Goal: Task Accomplishment & Management: Manage account settings

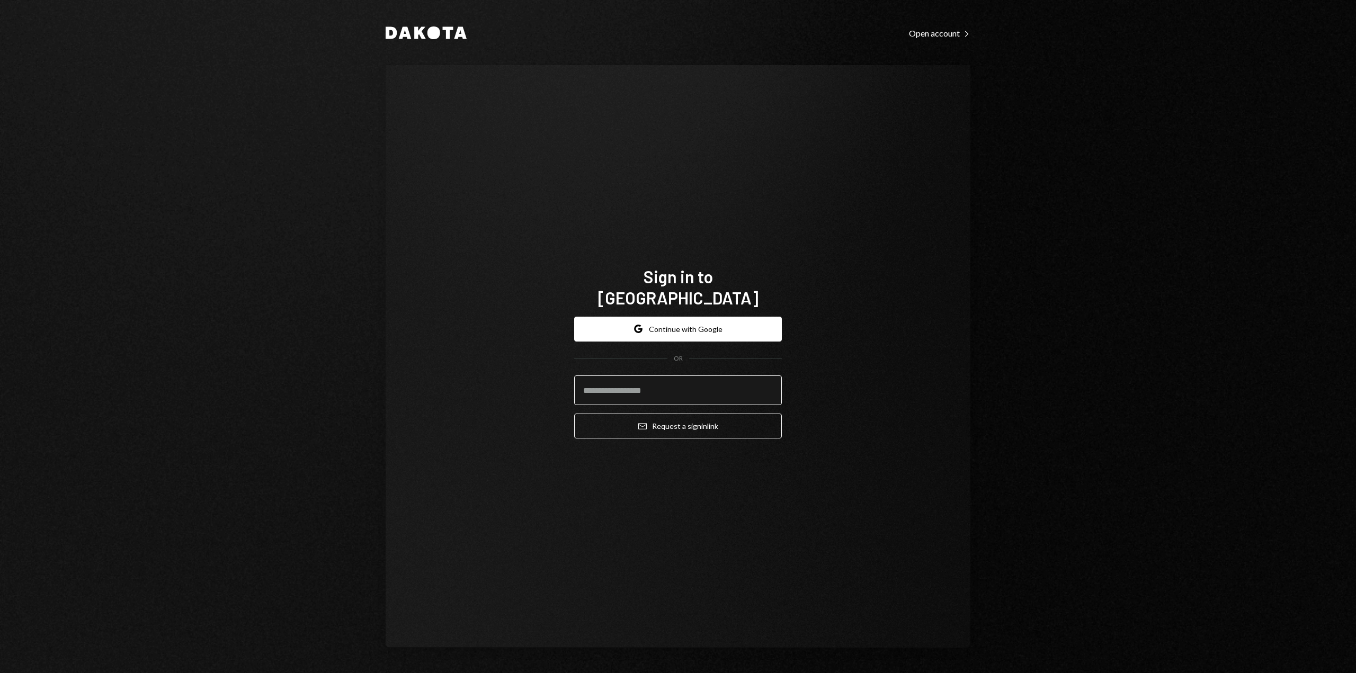
click at [639, 379] on input "email" at bounding box center [678, 391] width 208 height 30
type input "**********"
click at [663, 415] on button "Email Request a sign in link" at bounding box center [678, 426] width 208 height 25
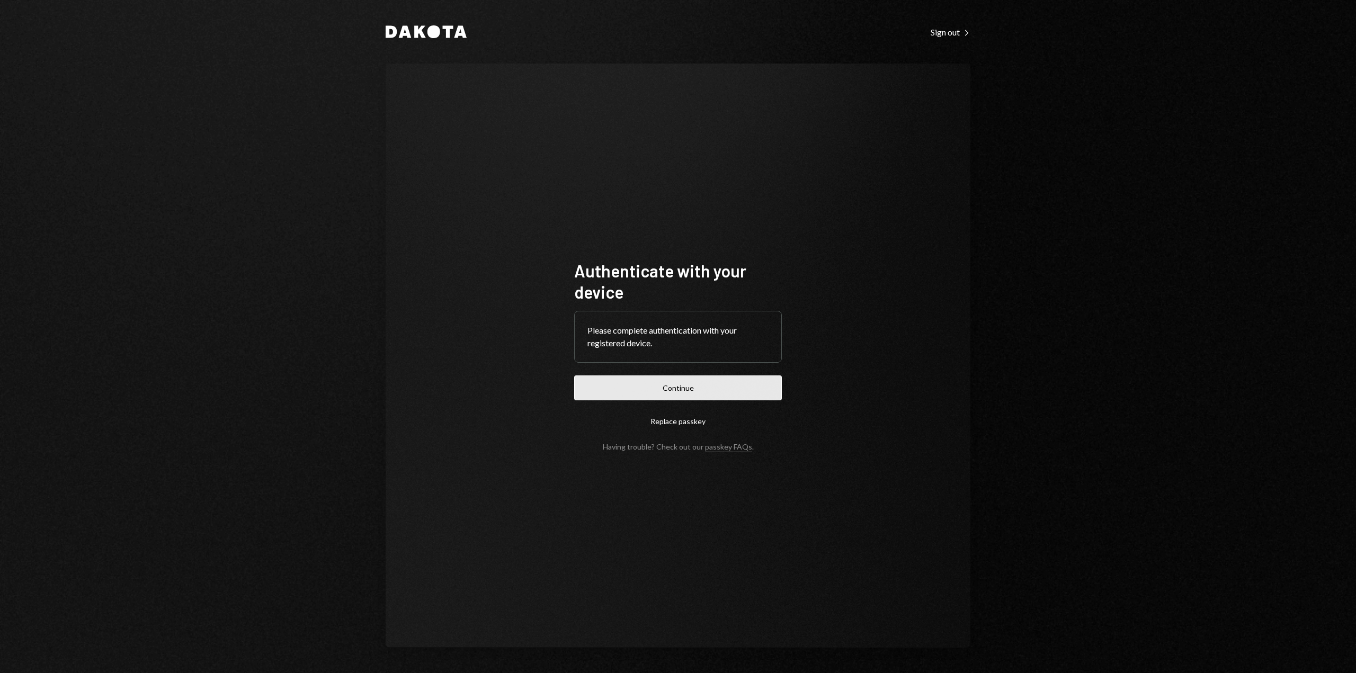
click at [647, 381] on button "Continue" at bounding box center [678, 388] width 208 height 25
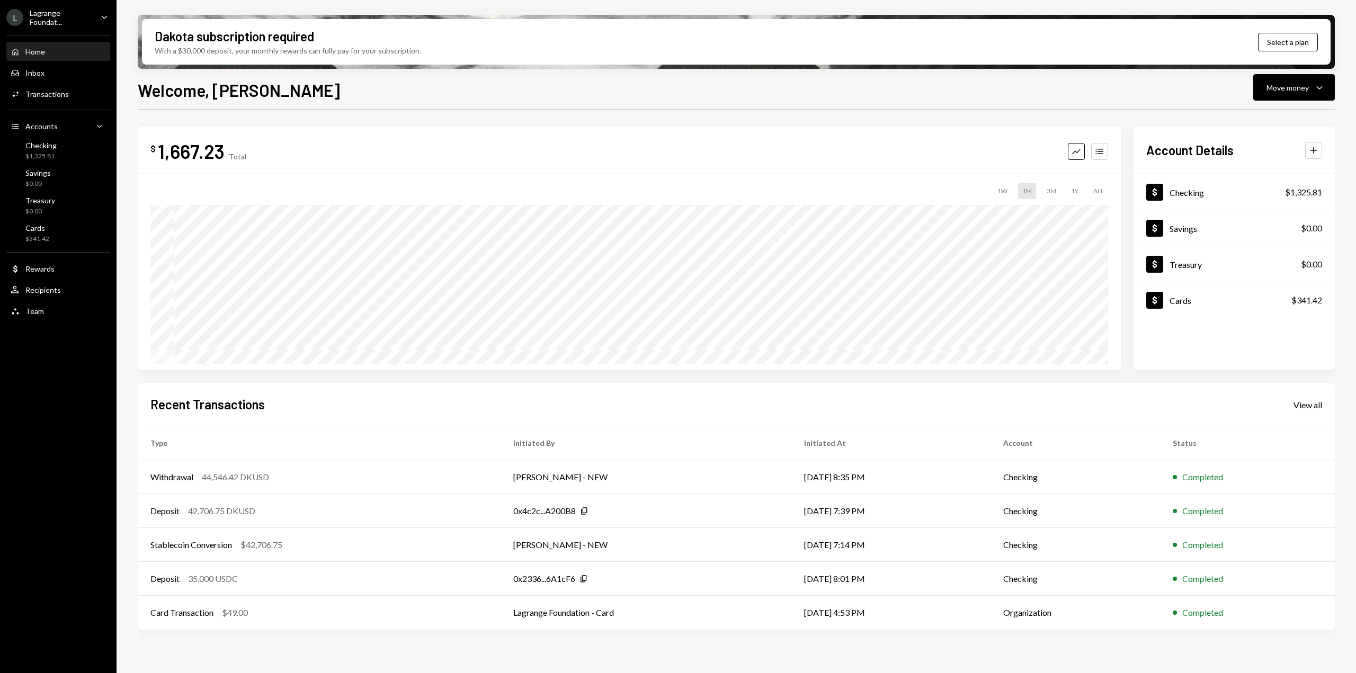
click at [58, 19] on div "Lagrange Foundat..." at bounding box center [61, 17] width 63 height 18
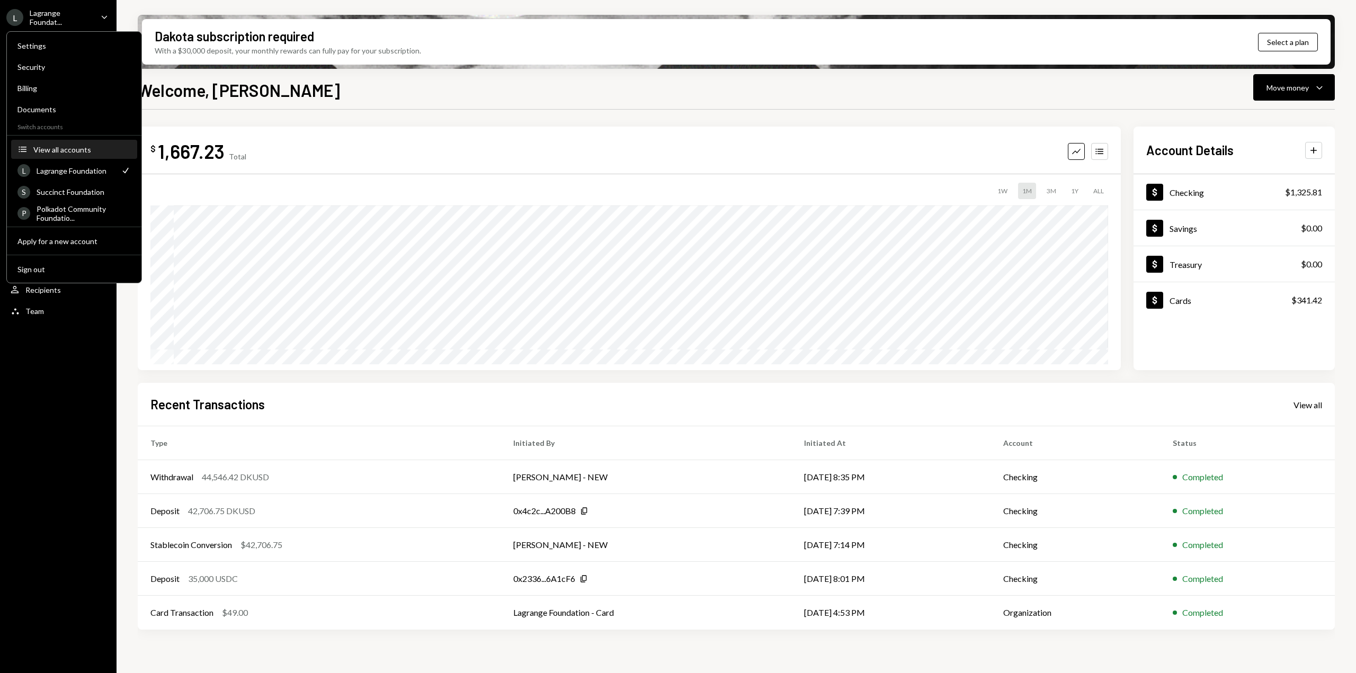
click at [48, 153] on div "View all accounts" at bounding box center [81, 149] width 97 height 9
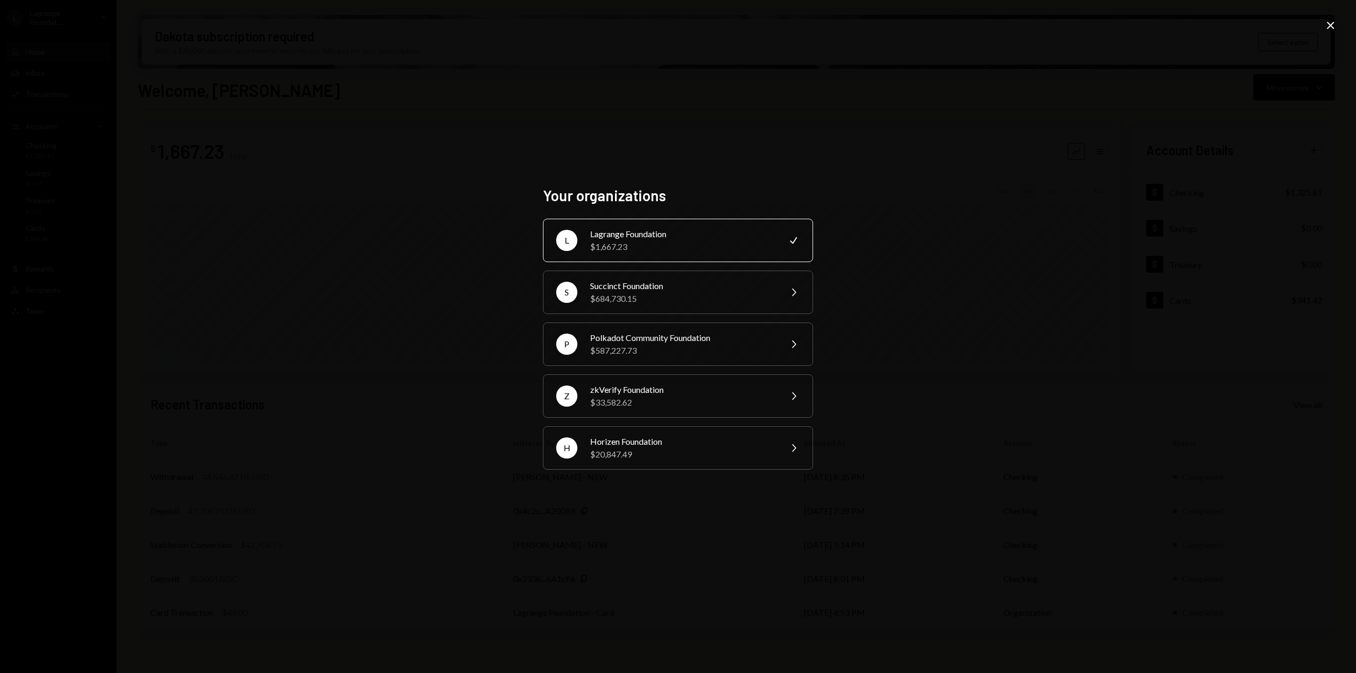
click at [428, 340] on div "Your organizations L Lagrange Foundation $1,667.23 Check S Succinct Foundation …" at bounding box center [678, 336] width 1356 height 673
click at [379, 209] on div "Your organizations L Lagrange Foundation $1,667.23 Check S Succinct Foundation …" at bounding box center [678, 336] width 1356 height 673
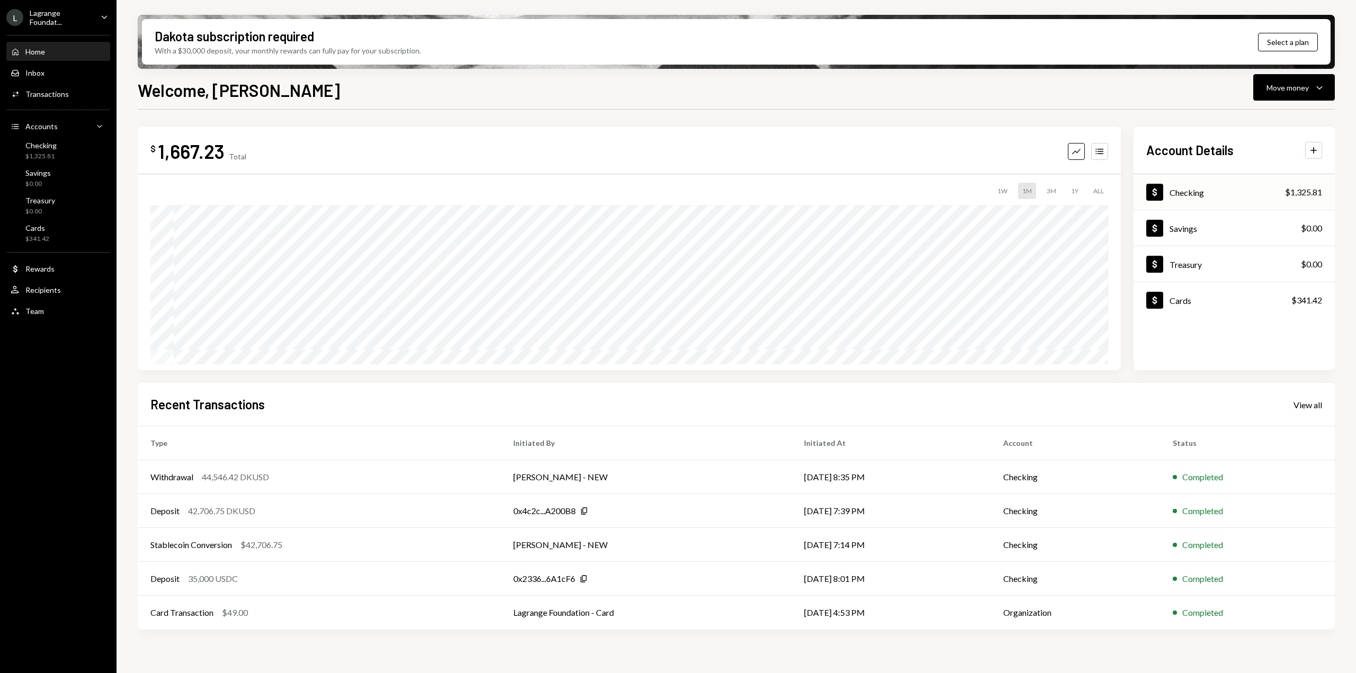
click at [1194, 195] on div "Checking" at bounding box center [1187, 193] width 34 height 10
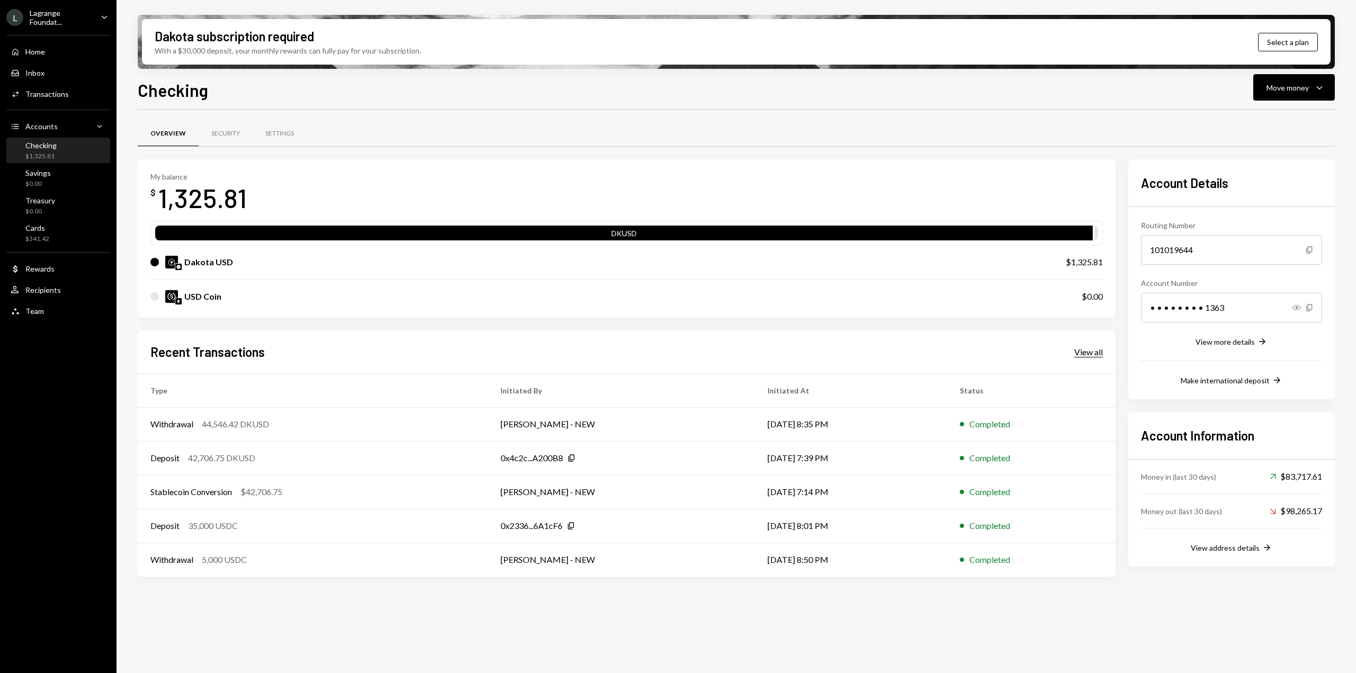
click at [1086, 354] on div "View all" at bounding box center [1088, 352] width 29 height 11
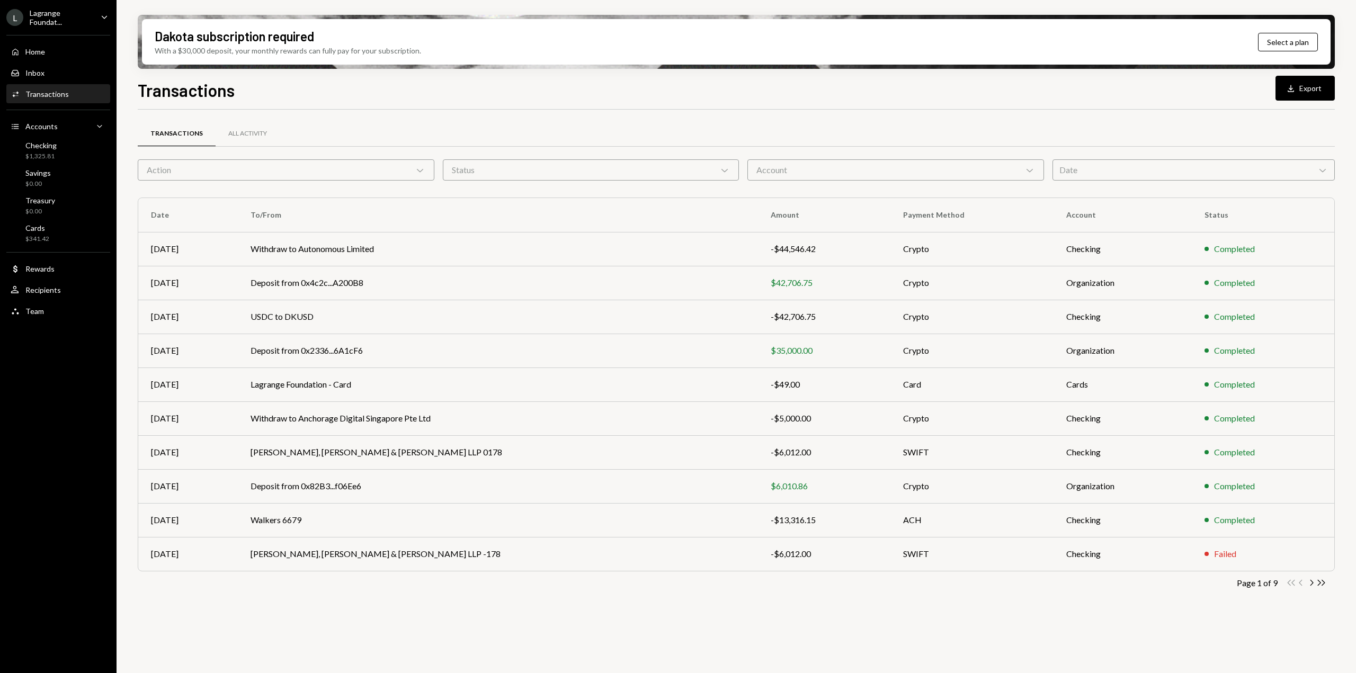
click at [963, 173] on div "Account Chevron Down" at bounding box center [895, 169] width 297 height 21
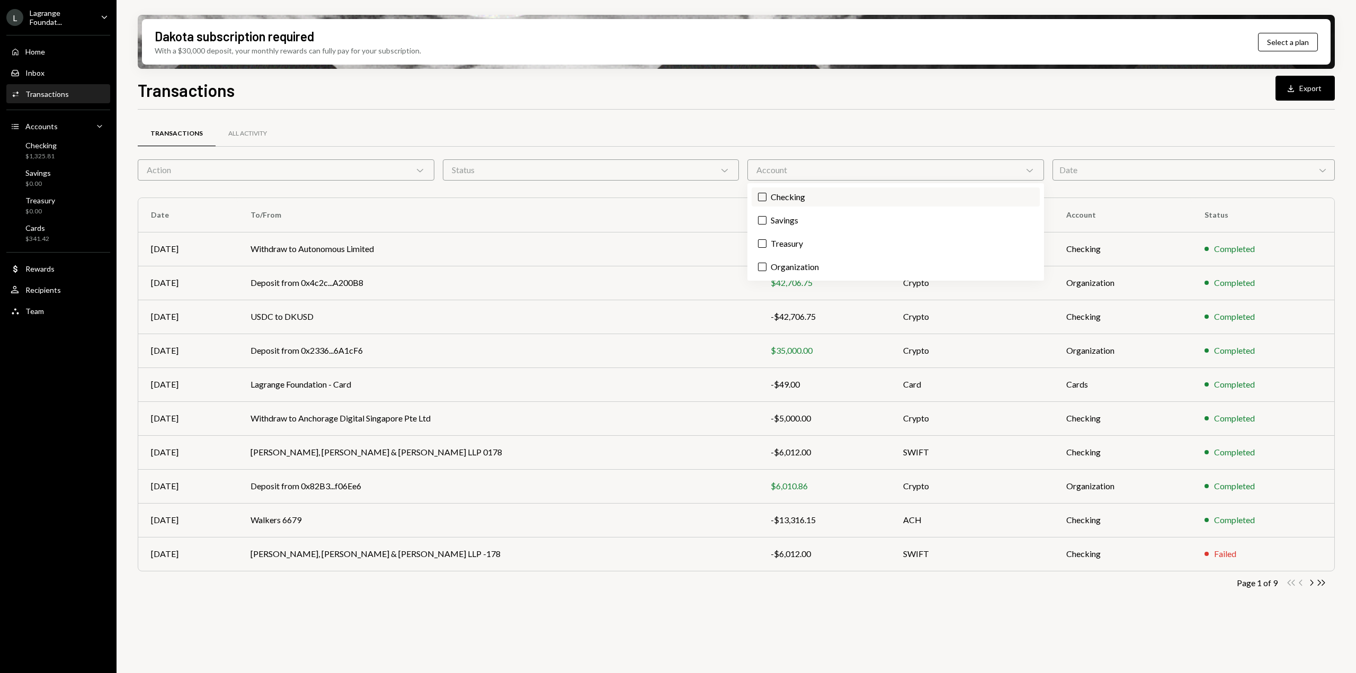
click at [850, 200] on label "Checking" at bounding box center [896, 197] width 288 height 19
click at [766, 200] on button "Checking" at bounding box center [762, 197] width 8 height 8
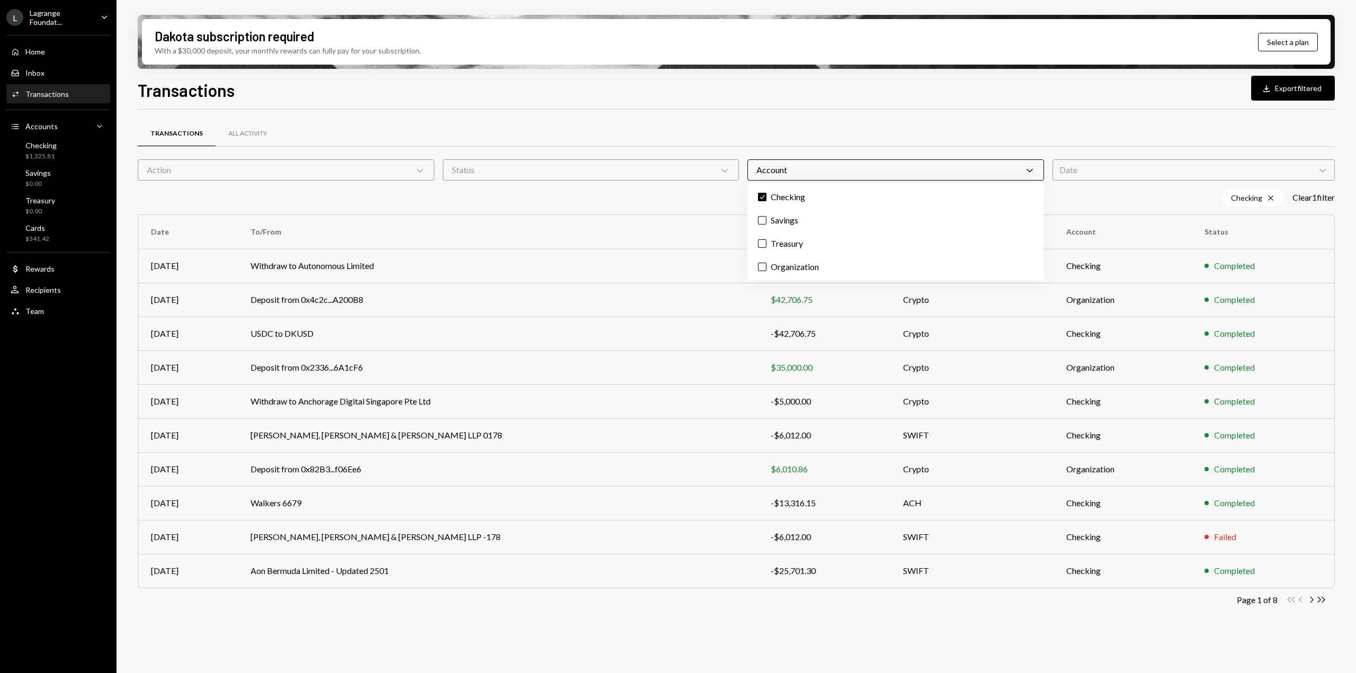
click at [983, 131] on div "Transactions All Activity" at bounding box center [736, 133] width 1197 height 27
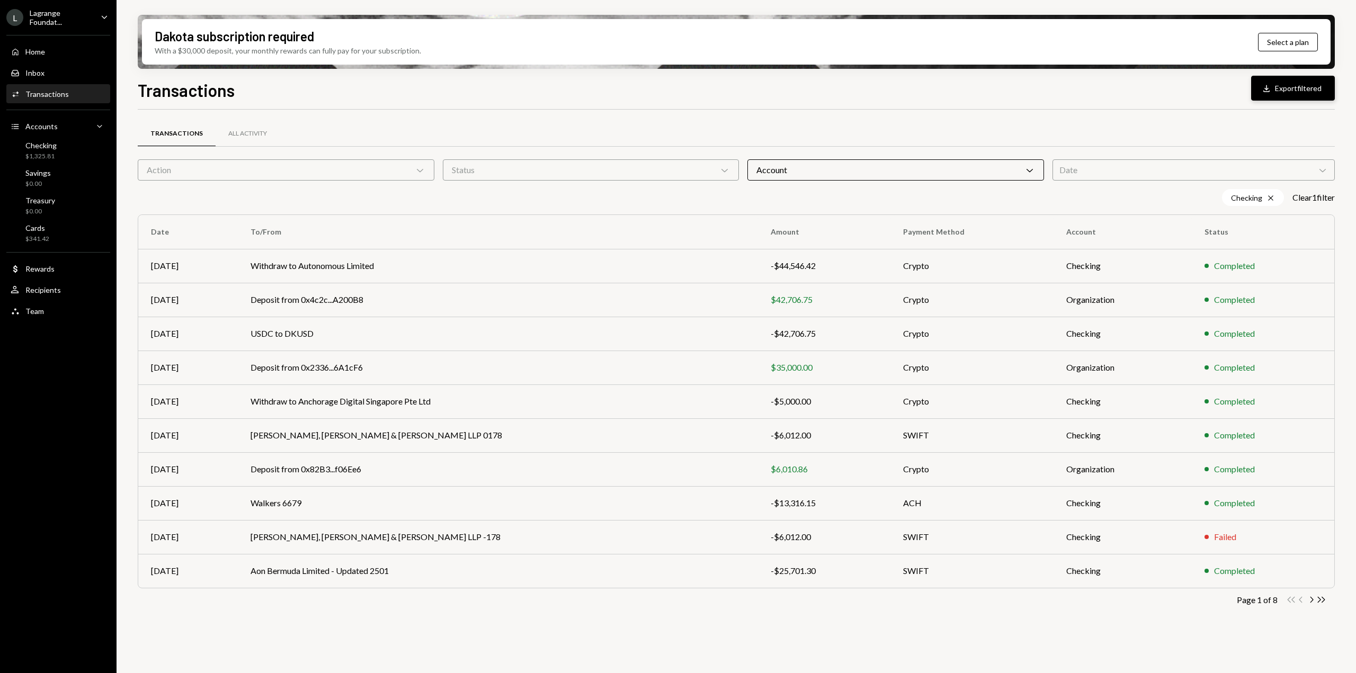
click at [1300, 88] on button "Download Export filtered" at bounding box center [1293, 88] width 84 height 25
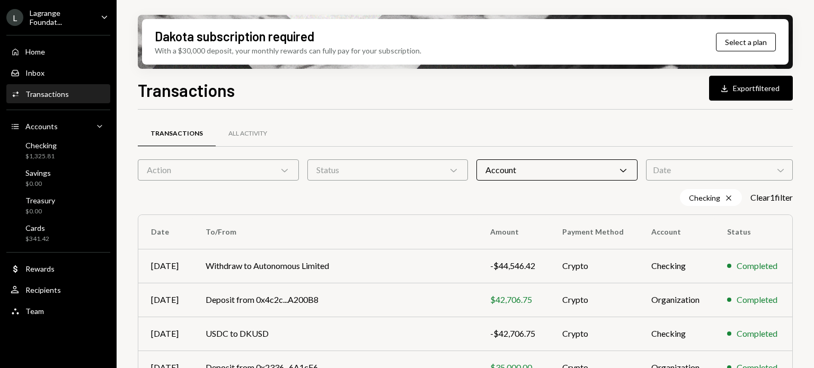
click at [51, 16] on div "Lagrange Foundat..." at bounding box center [61, 17] width 63 height 18
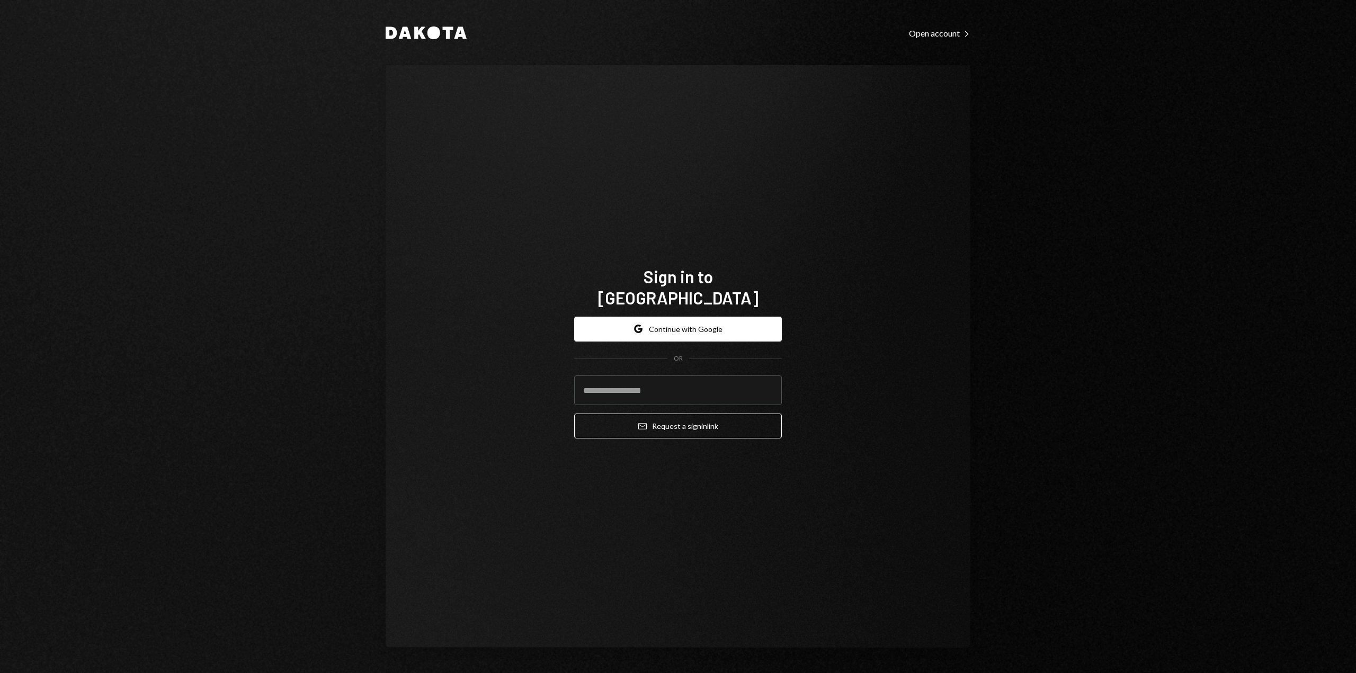
drag, startPoint x: 275, startPoint y: 15, endPoint x: 140, endPoint y: 86, distance: 152.6
click at [140, 86] on div "Dakota Open account Right Caret Sign in to Dakota Google Continue with Google O…" at bounding box center [678, 336] width 1356 height 673
